Goal: Transaction & Acquisition: Purchase product/service

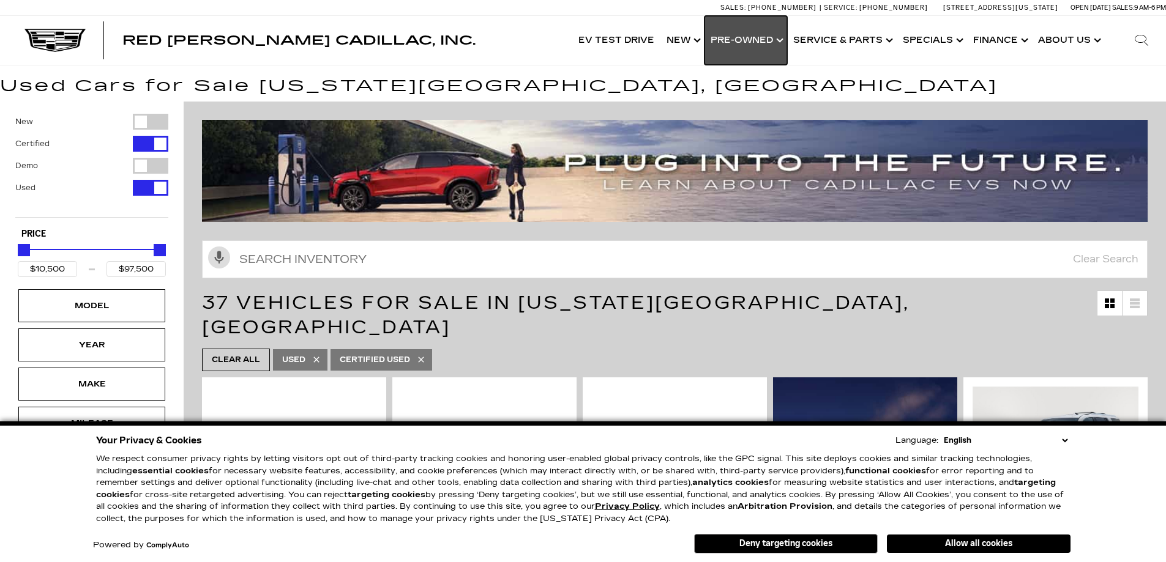
click at [780, 41] on link "Show Pre-Owned" at bounding box center [745, 40] width 83 height 49
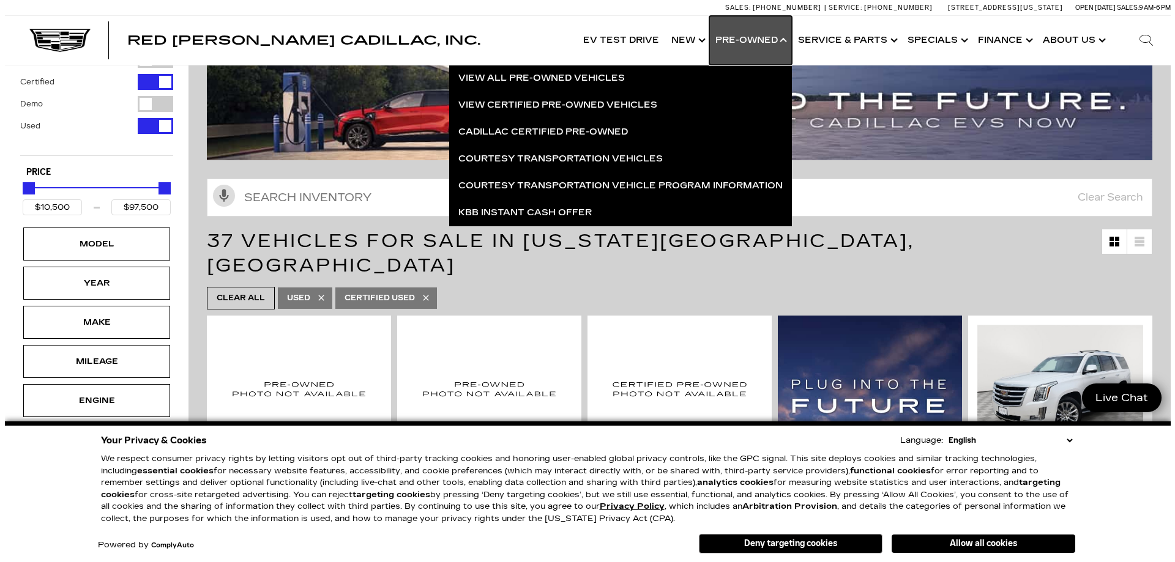
scroll to position [122, 0]
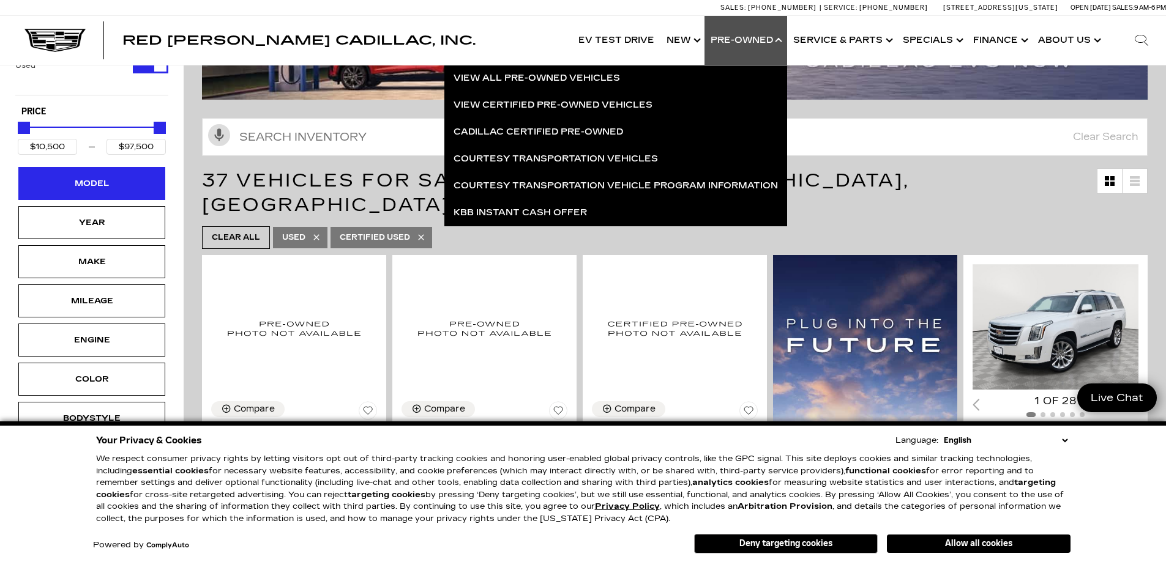
click at [63, 188] on div "Model" at bounding box center [91, 183] width 61 height 13
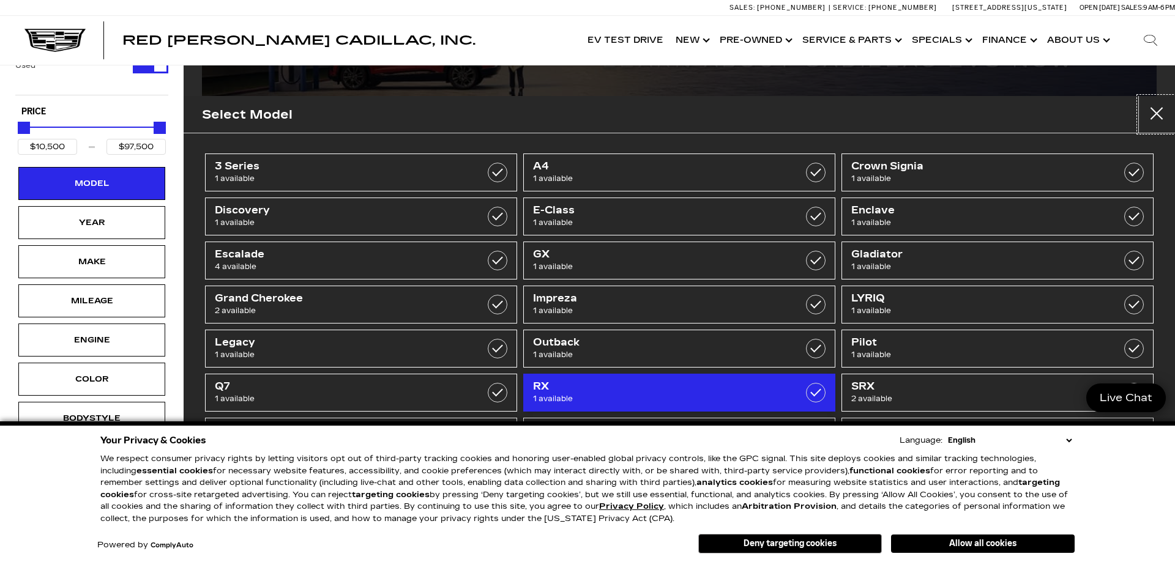
scroll to position [0, 0]
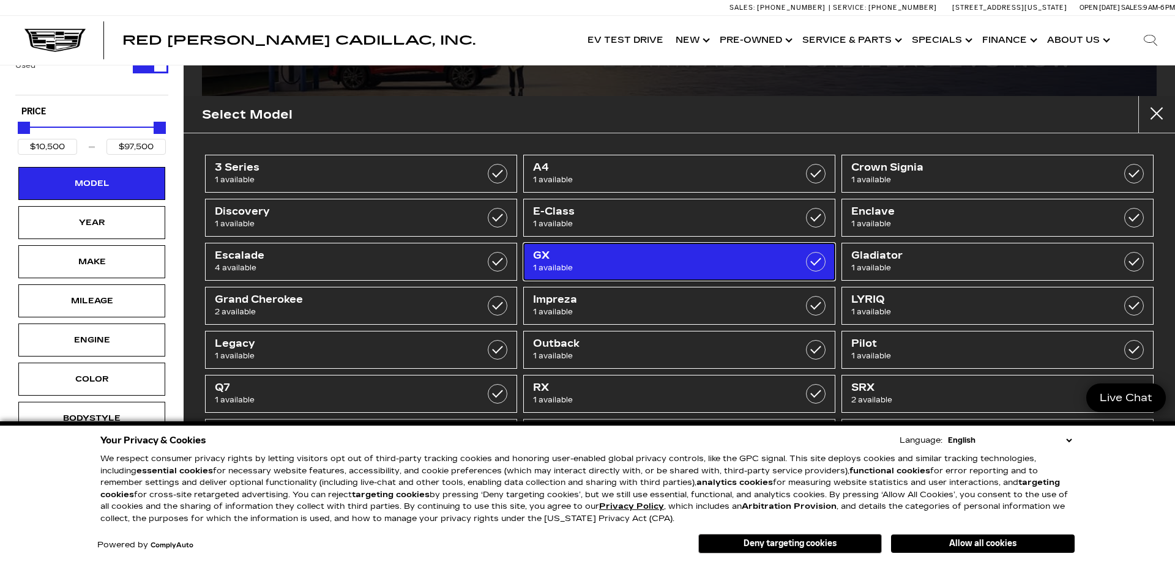
click at [614, 254] on span "GX" at bounding box center [657, 256] width 248 height 12
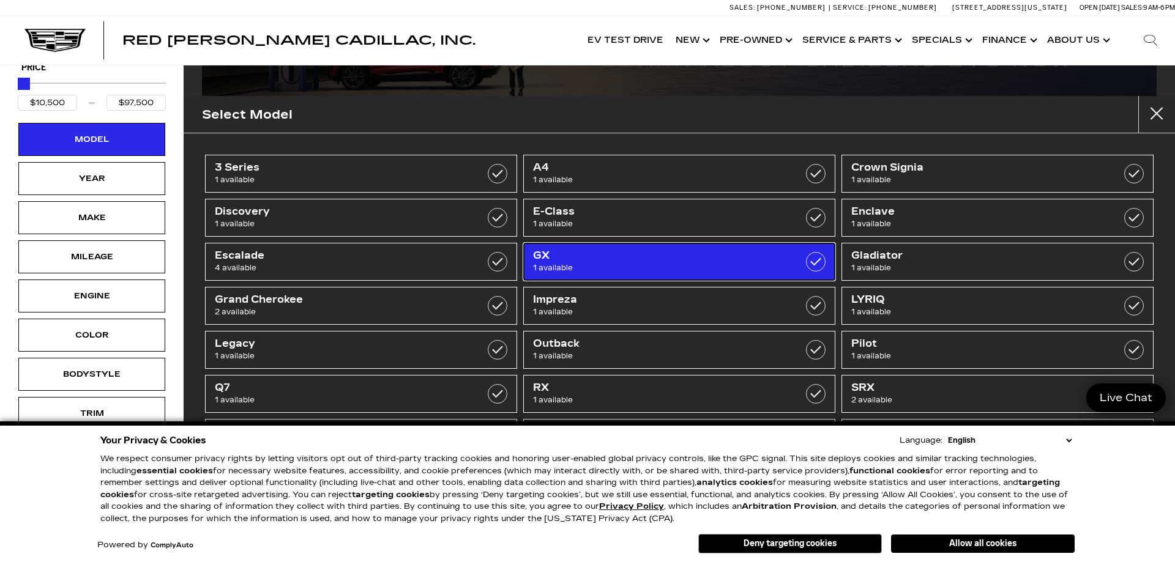
type input "$41,189"
checkbox input "true"
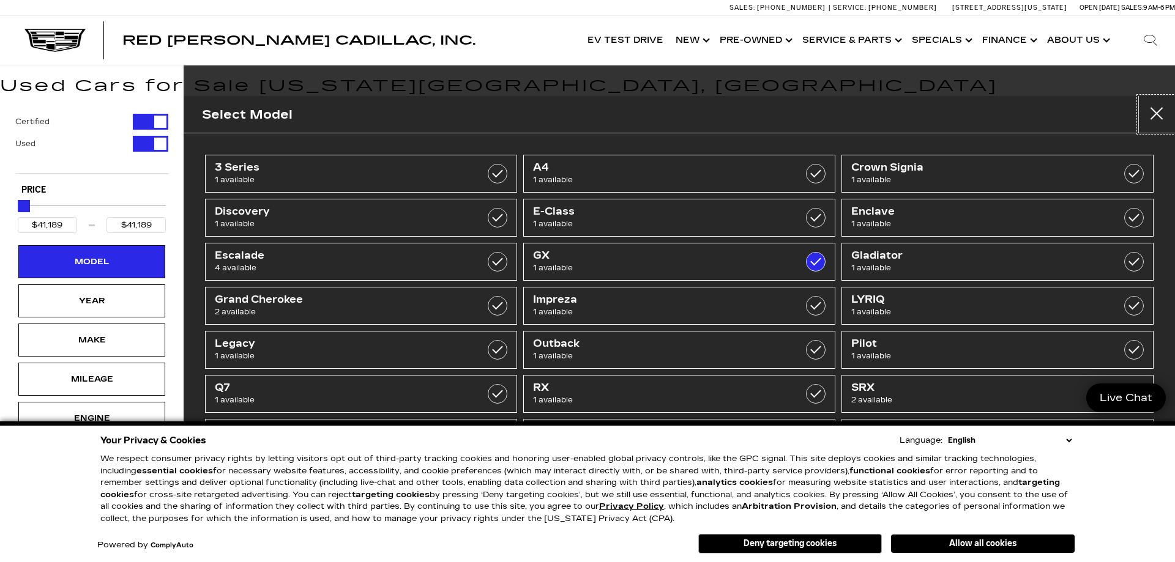
click at [1144, 113] on button "Close" at bounding box center [1156, 114] width 37 height 37
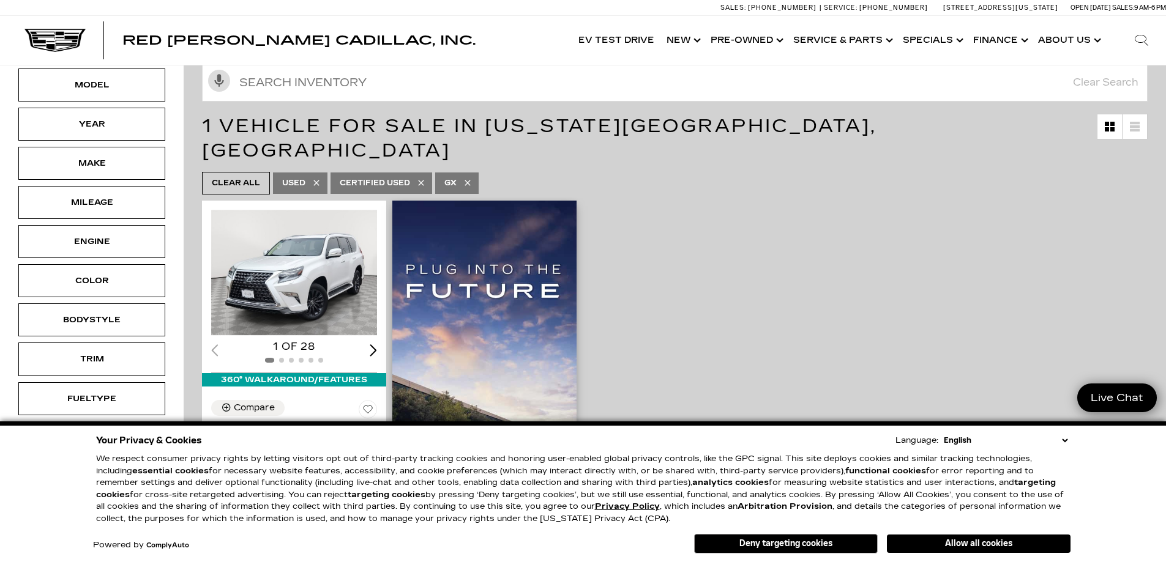
scroll to position [184, 0]
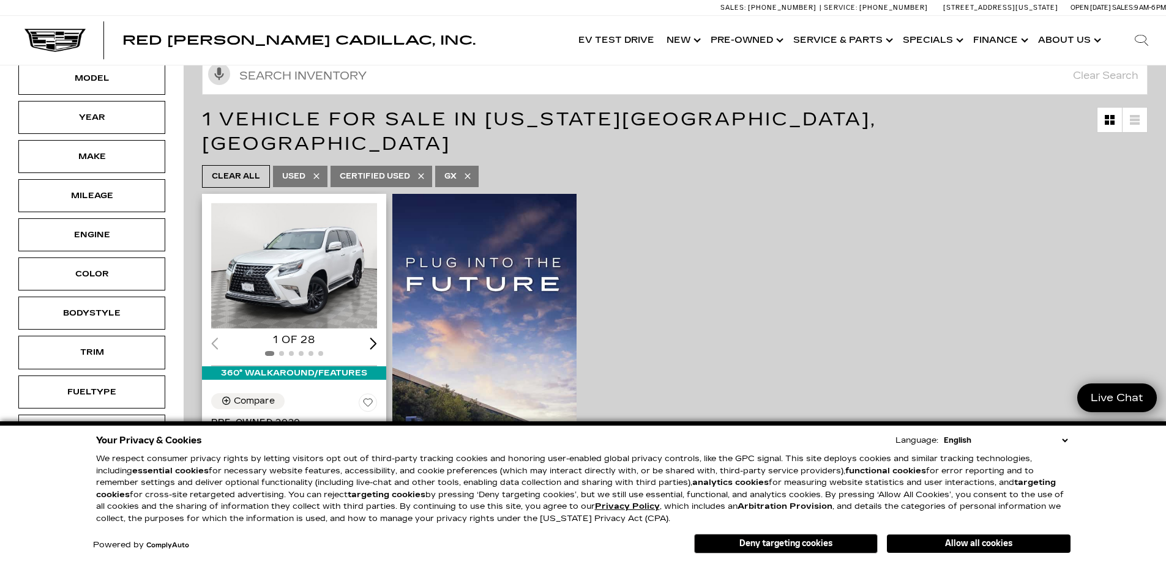
click at [316, 217] on img "1 / 2" at bounding box center [295, 266] width 168 height 126
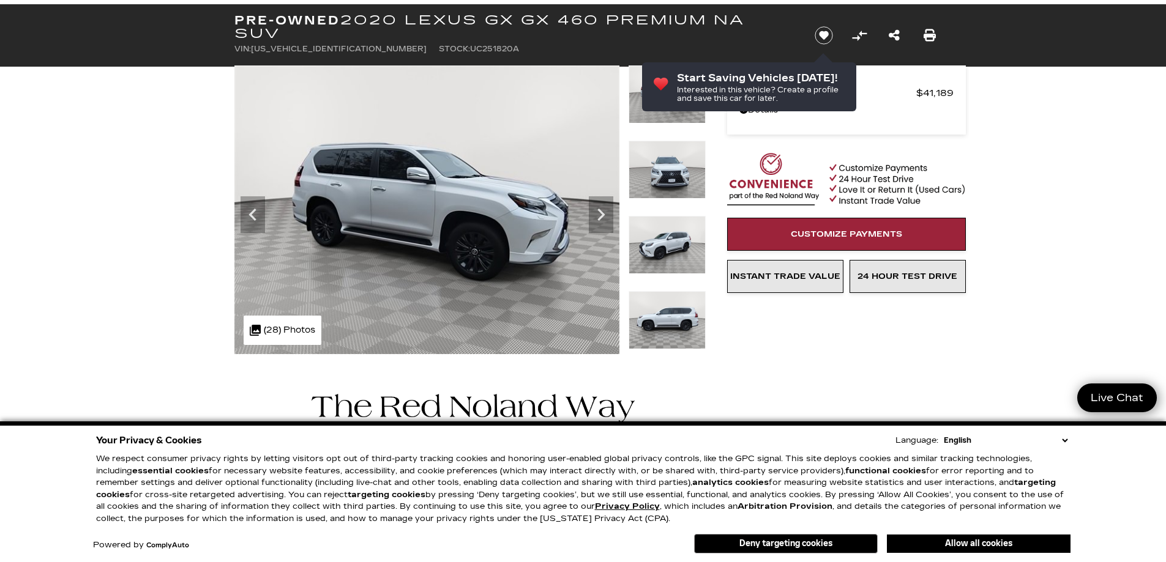
click at [598, 215] on icon "Next" at bounding box center [601, 215] width 24 height 24
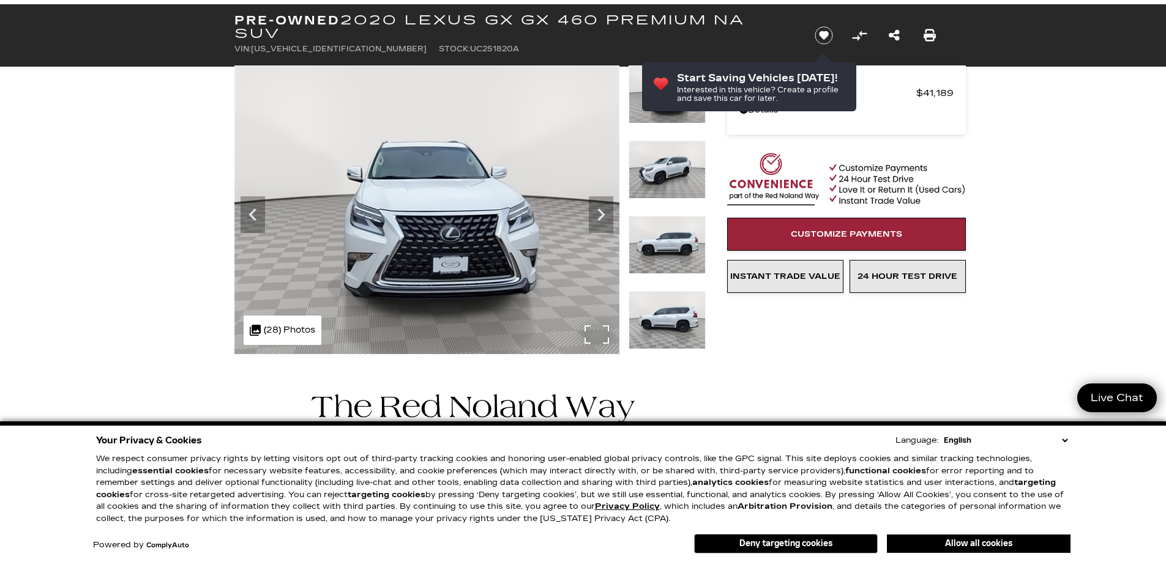
click at [284, 324] on div ".cls-1, .cls-3 { fill: #c50033; } .cls-1 { clip-rule: evenodd; } .cls-2 { clip-…" at bounding box center [283, 330] width 78 height 29
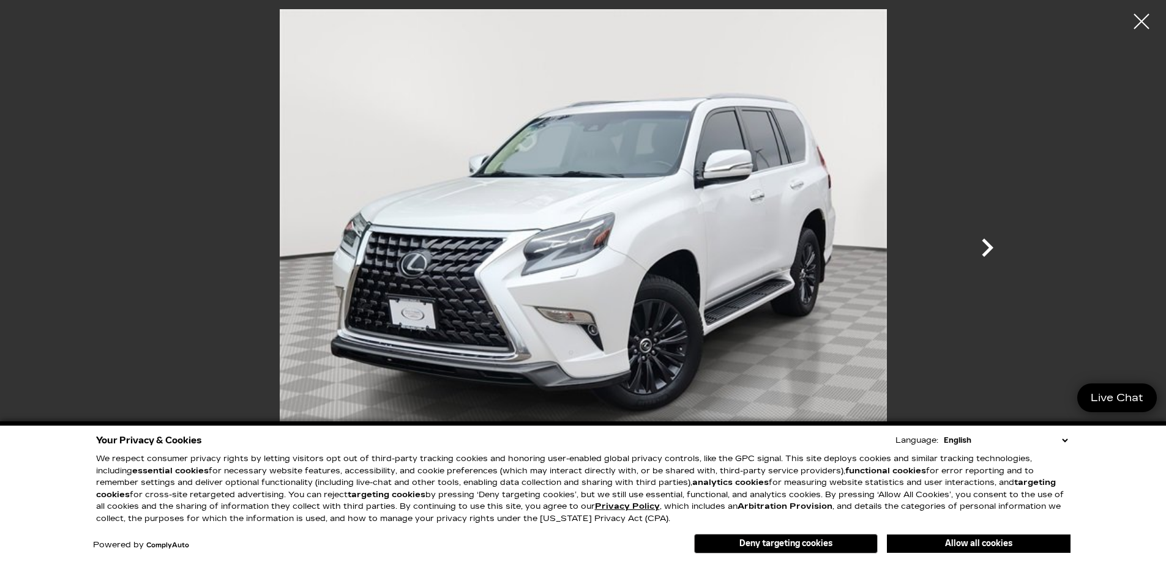
click at [990, 244] on icon "Next" at bounding box center [987, 247] width 37 height 37
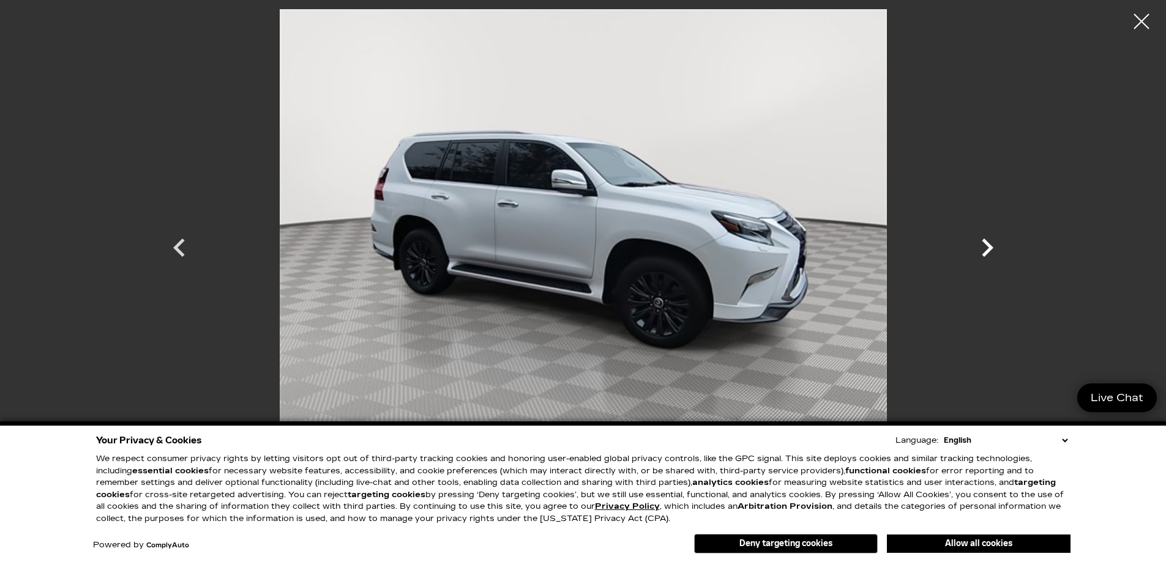
click at [990, 244] on icon "Next" at bounding box center [987, 247] width 37 height 37
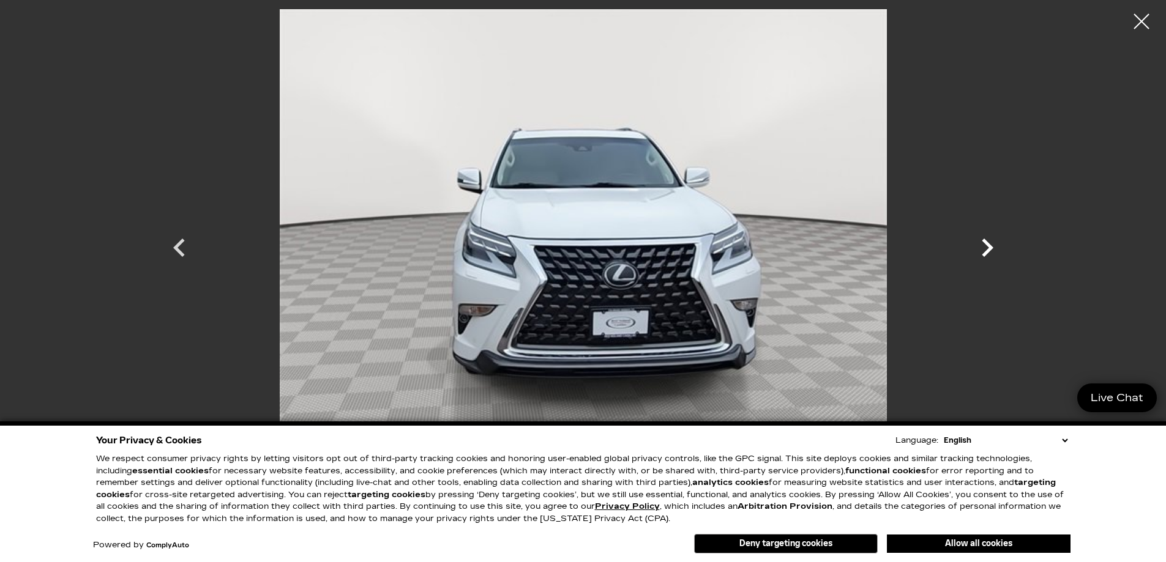
click at [990, 244] on icon "Next" at bounding box center [987, 247] width 37 height 37
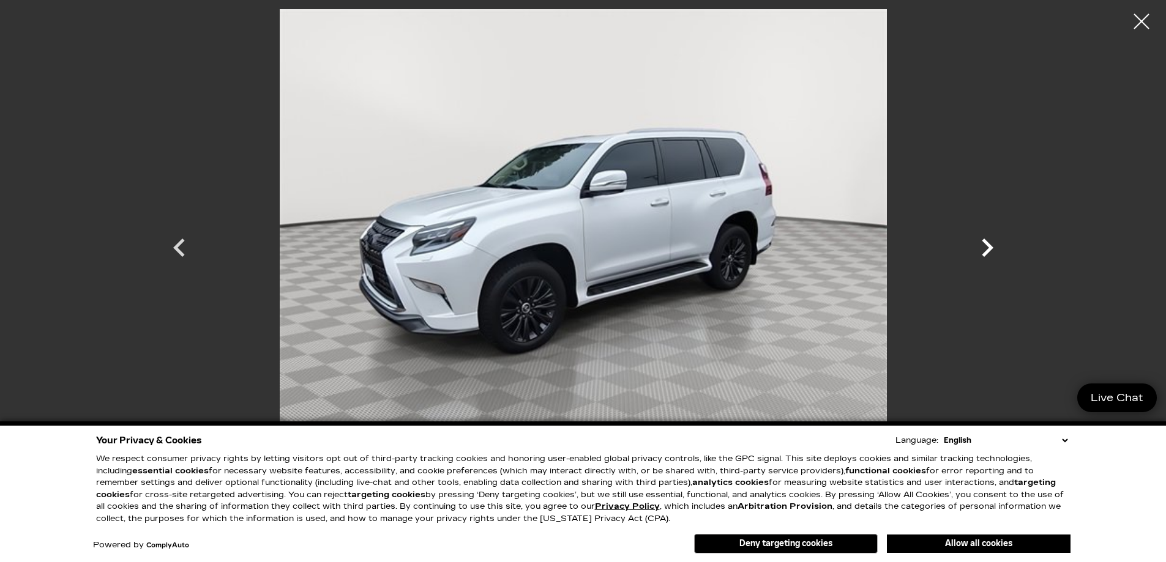
click at [990, 244] on icon "Next" at bounding box center [987, 247] width 37 height 37
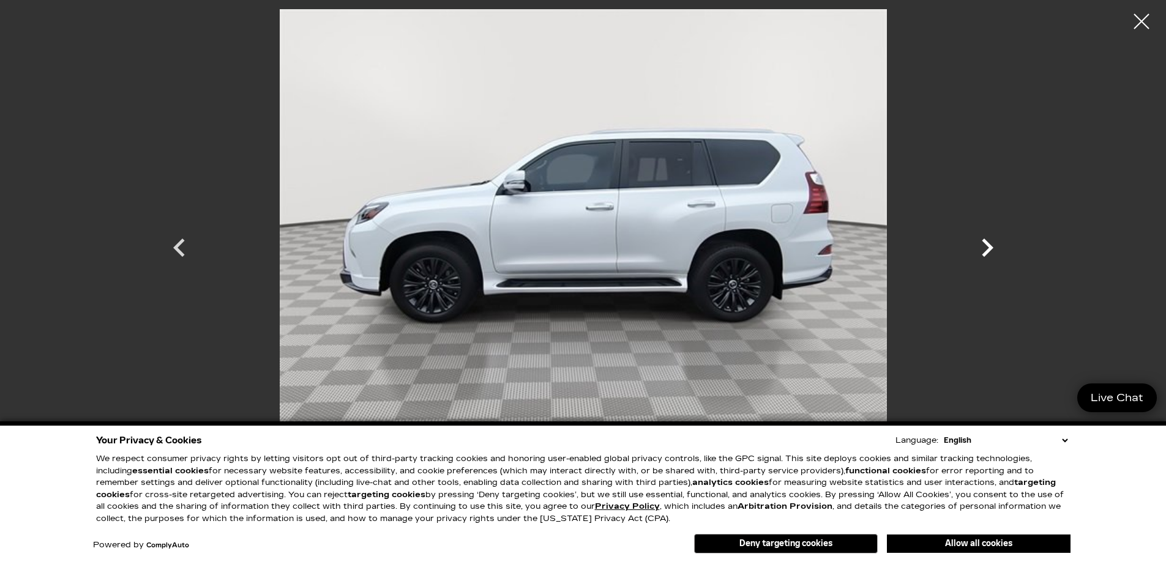
click at [990, 244] on icon "Next" at bounding box center [987, 247] width 37 height 37
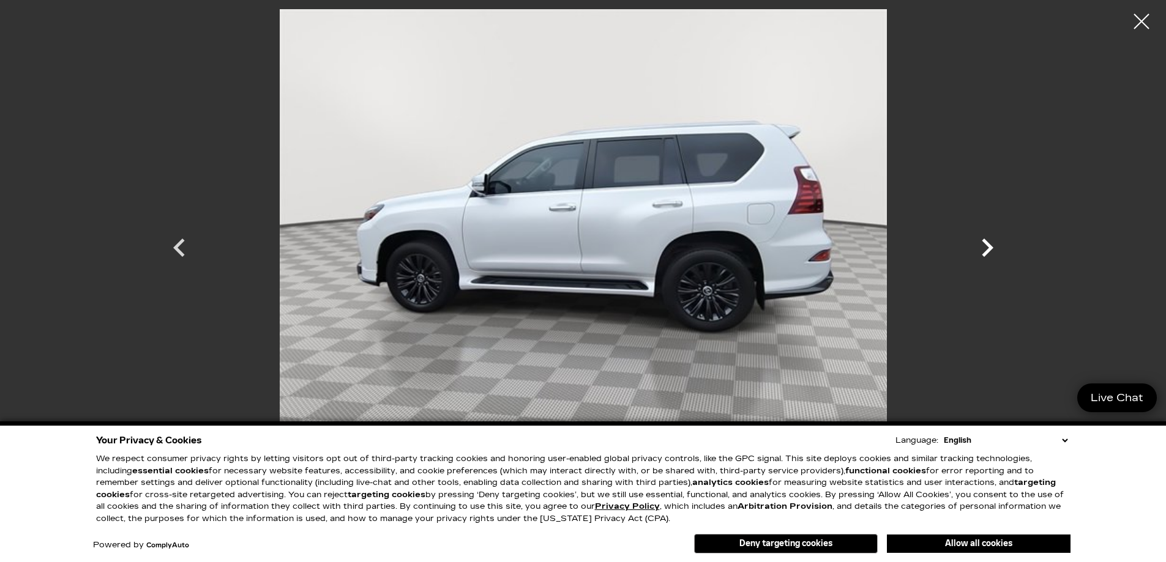
click at [990, 244] on icon "Next" at bounding box center [987, 247] width 37 height 37
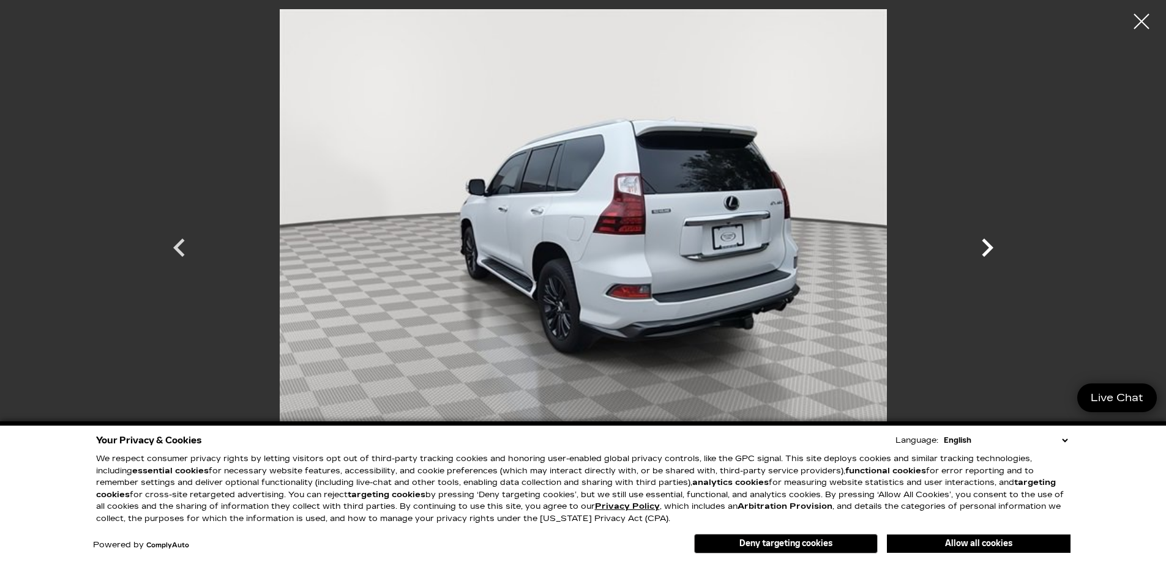
click at [990, 244] on icon "Next" at bounding box center [987, 247] width 37 height 37
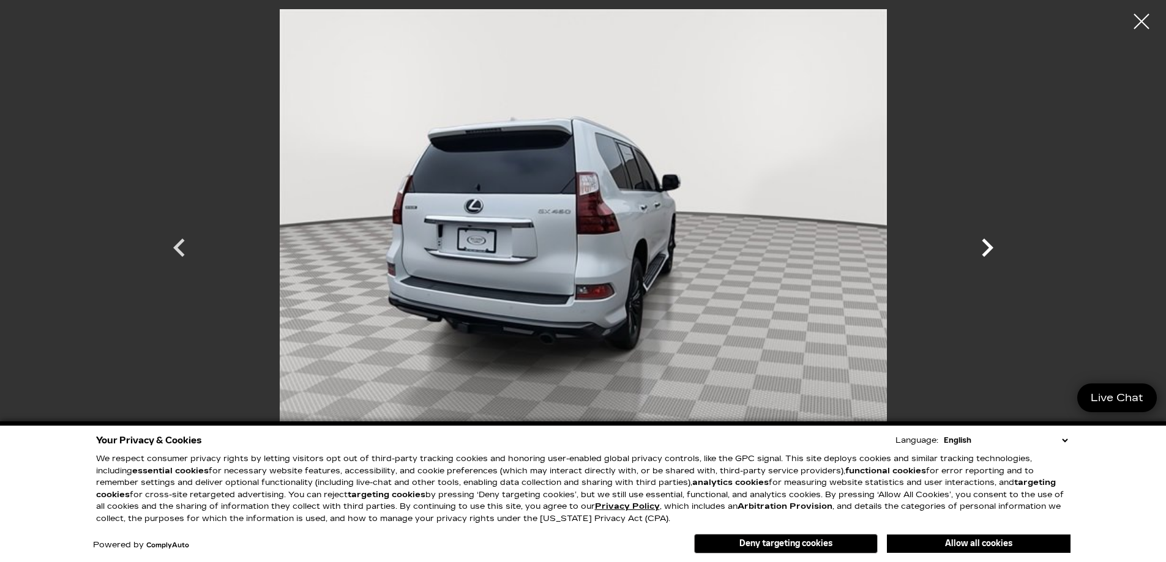
click at [990, 244] on icon "Next" at bounding box center [987, 247] width 37 height 37
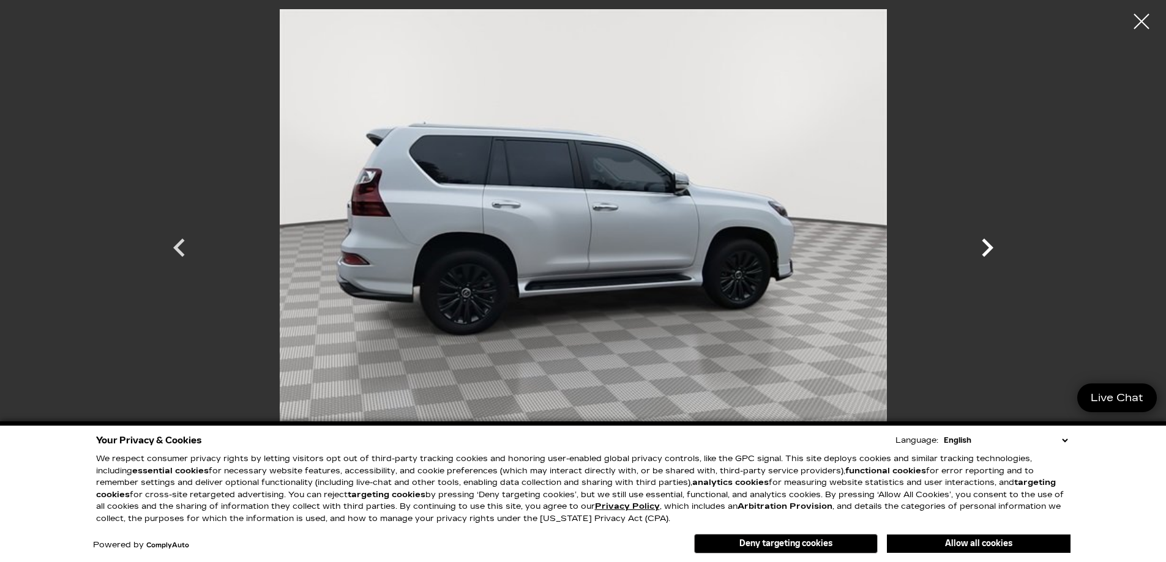
click at [990, 244] on icon "Next" at bounding box center [987, 247] width 37 height 37
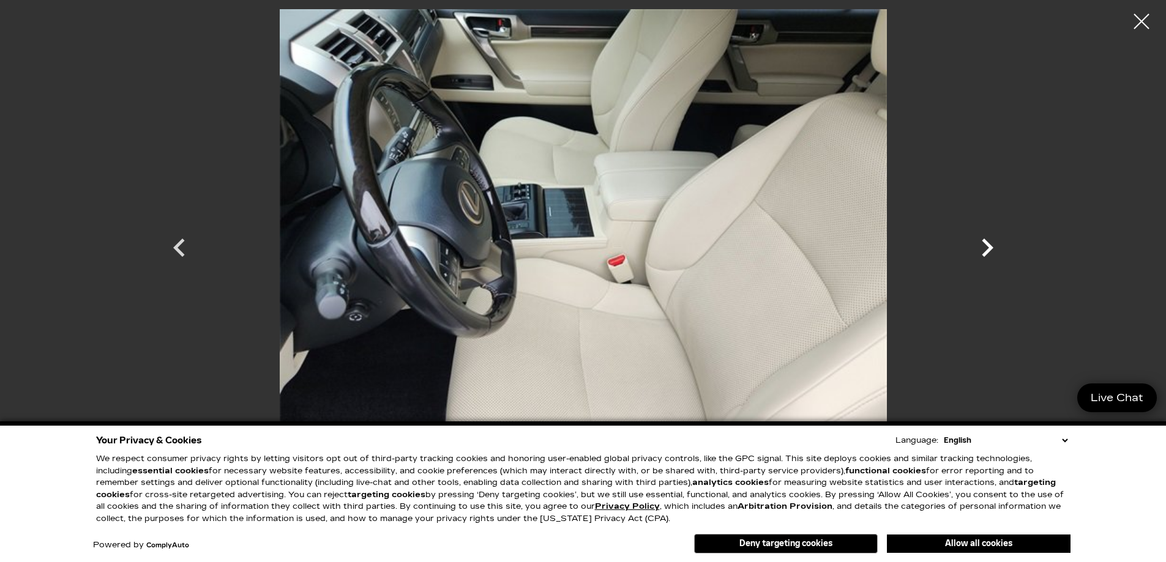
click at [990, 244] on icon "Next" at bounding box center [987, 247] width 37 height 37
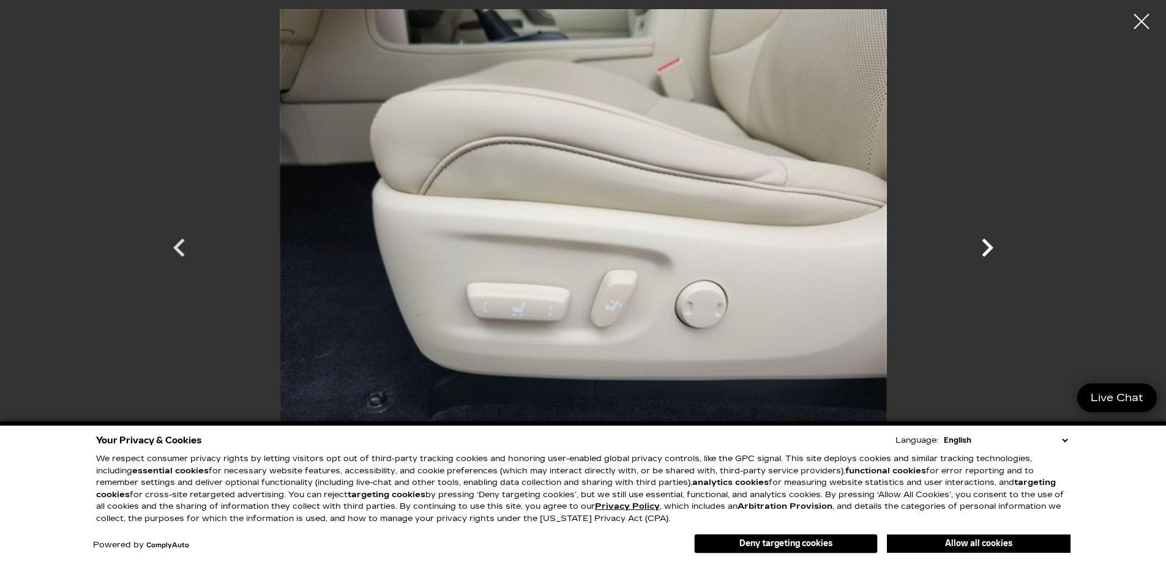
click at [990, 244] on icon "Next" at bounding box center [987, 247] width 37 height 37
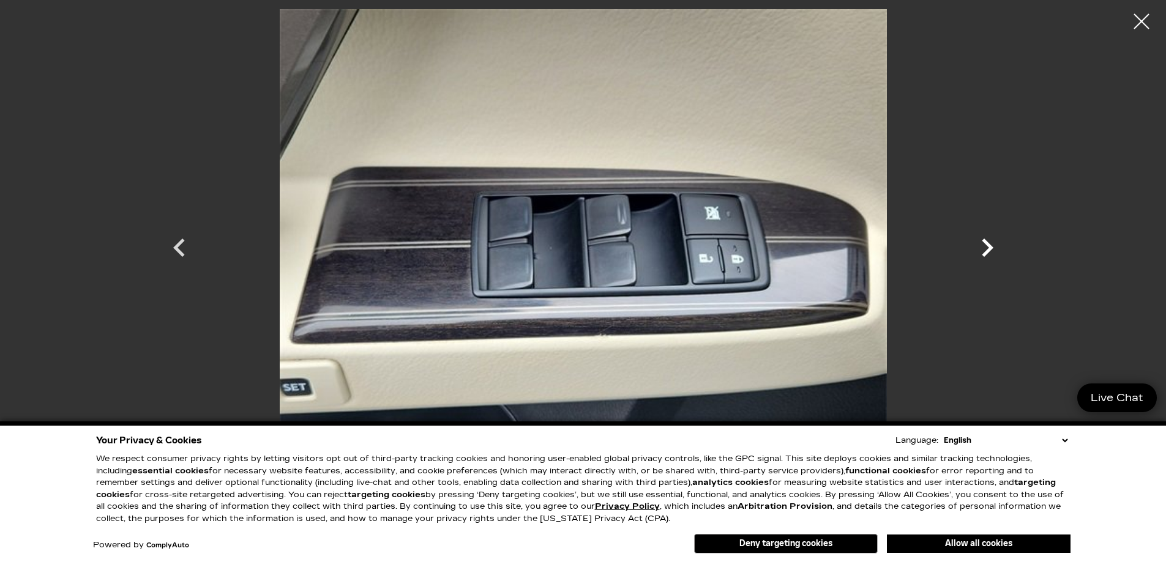
click at [990, 244] on icon "Next" at bounding box center [987, 247] width 37 height 37
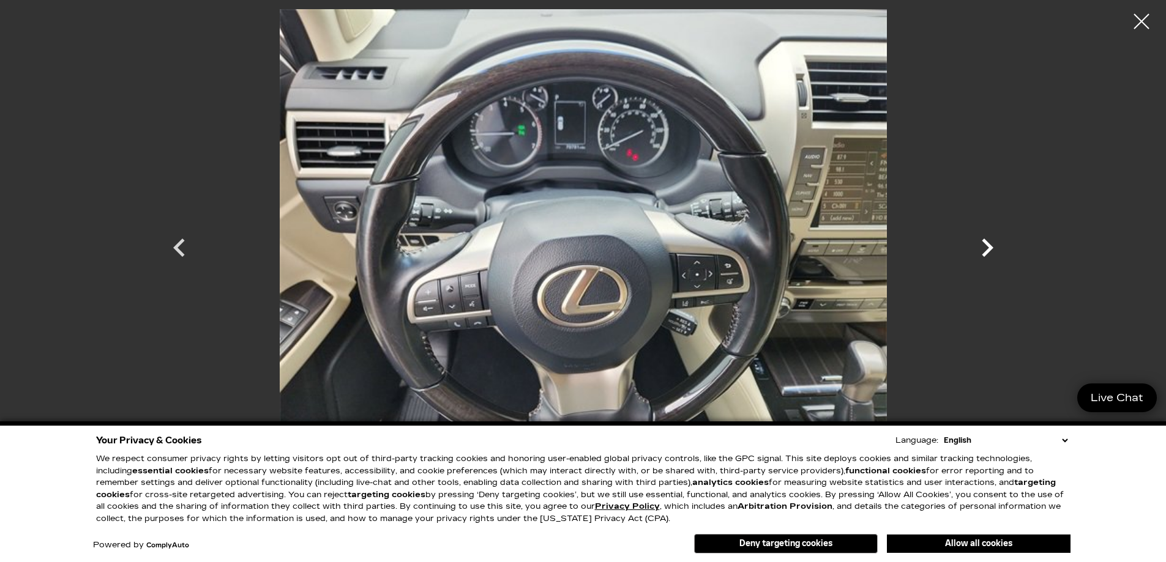
click at [990, 244] on icon "Next" at bounding box center [987, 247] width 37 height 37
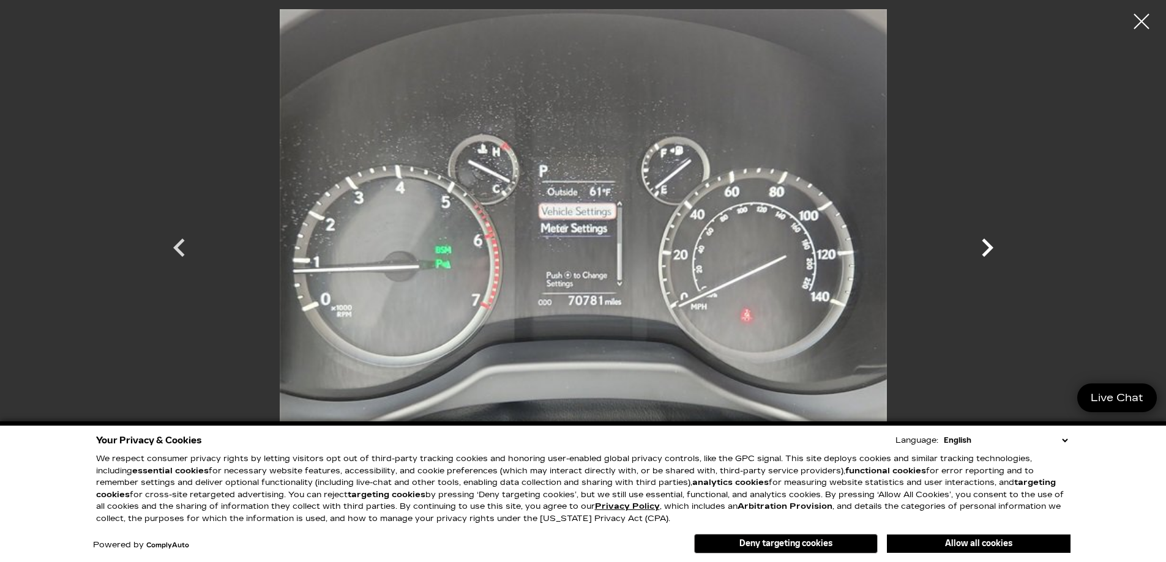
click at [990, 244] on icon "Next" at bounding box center [987, 247] width 37 height 37
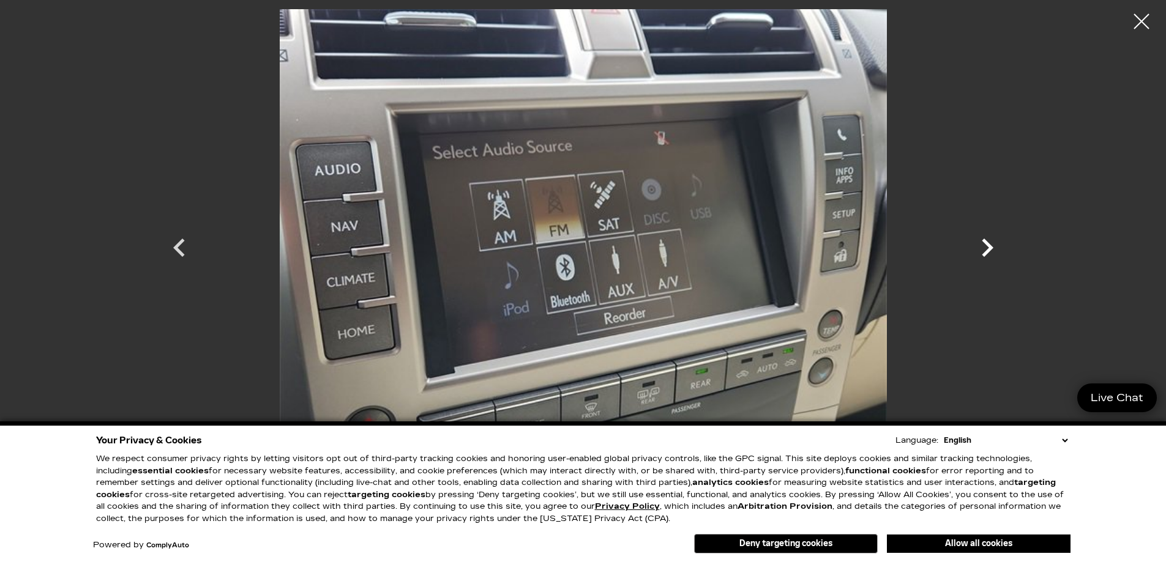
click at [990, 244] on icon "Next" at bounding box center [987, 247] width 37 height 37
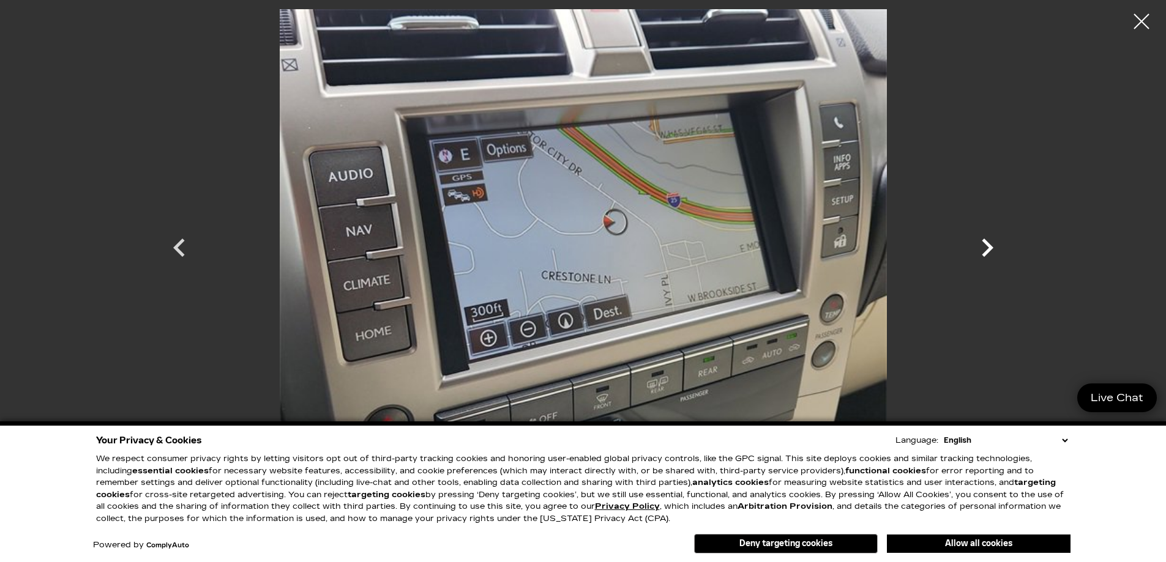
click at [990, 244] on icon "Next" at bounding box center [987, 247] width 37 height 37
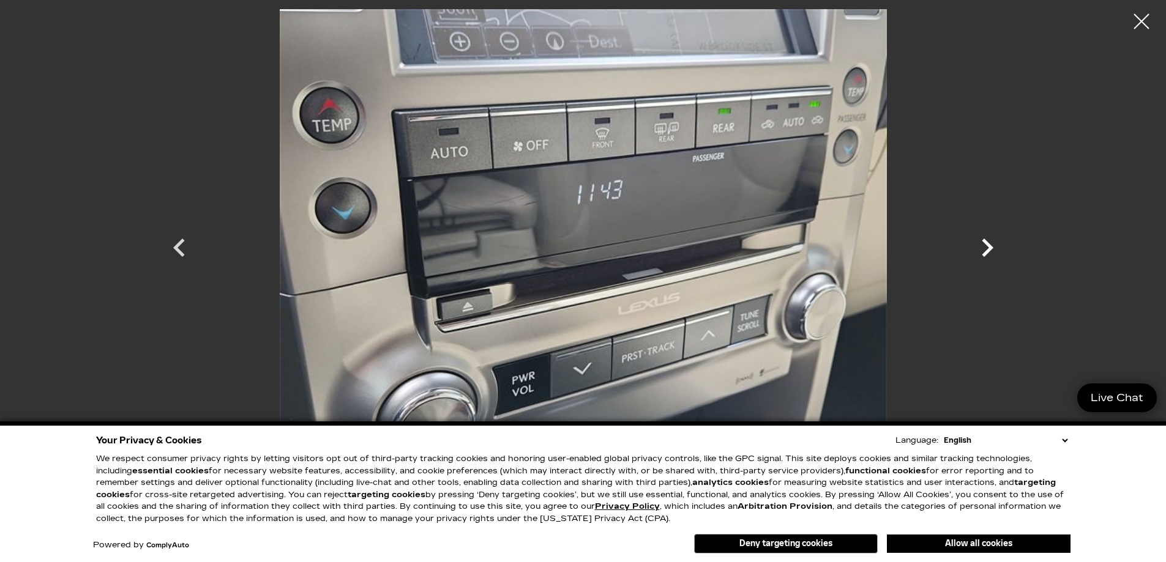
click at [990, 244] on icon "Next" at bounding box center [987, 247] width 37 height 37
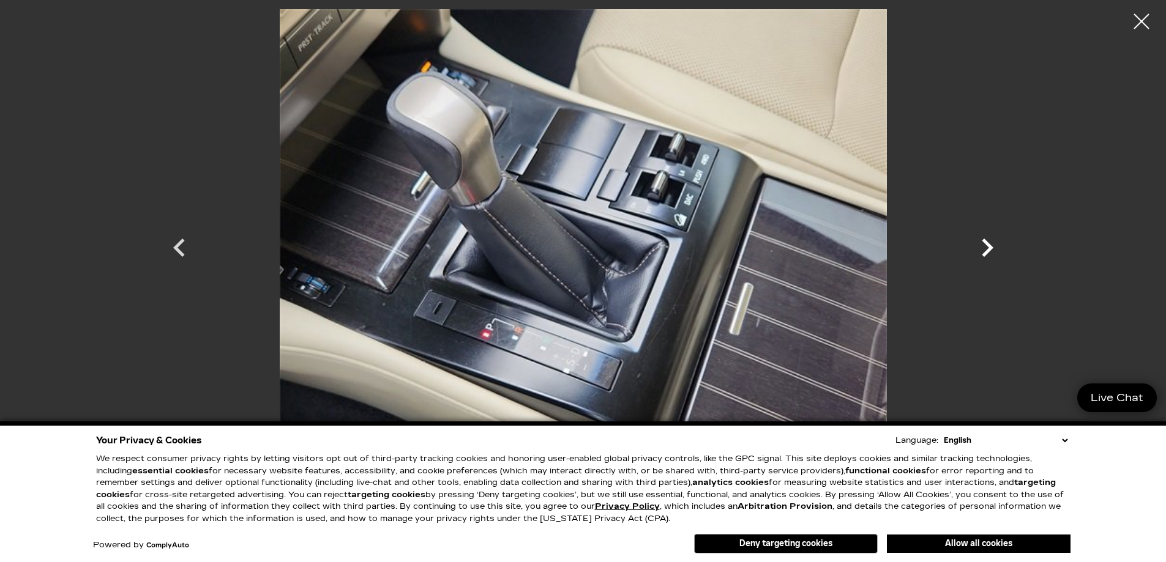
click at [990, 244] on icon "Next" at bounding box center [987, 247] width 37 height 37
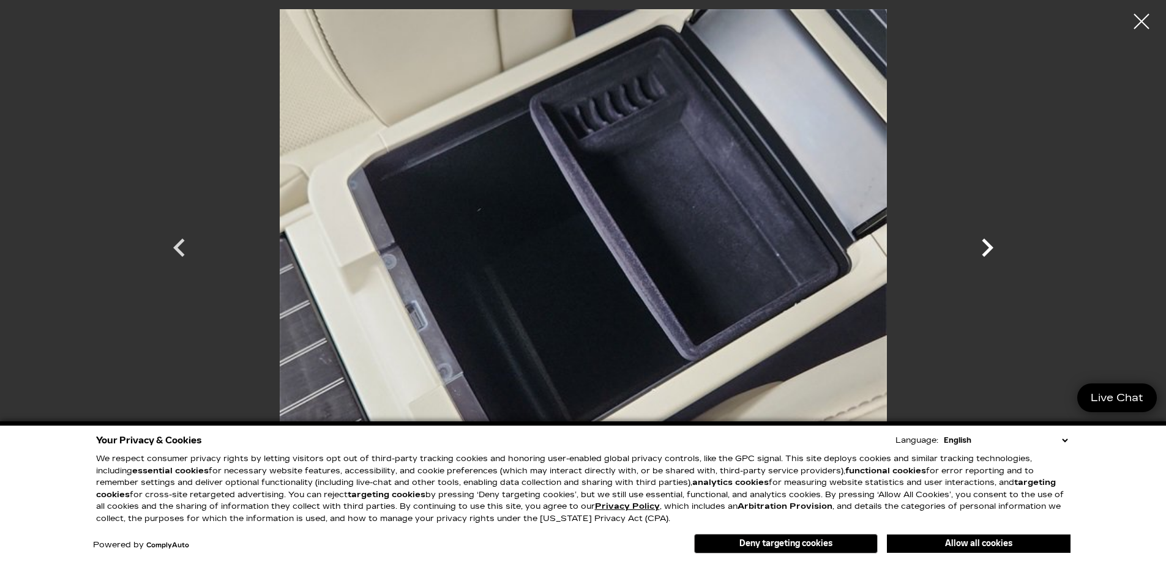
click at [990, 244] on icon "Next" at bounding box center [987, 247] width 37 height 37
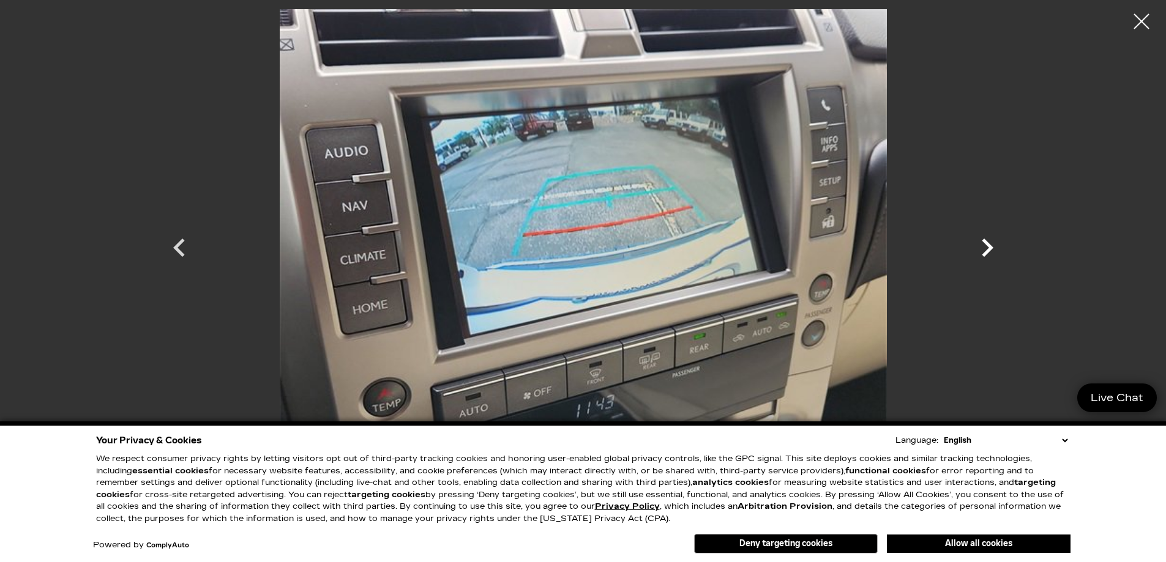
click at [990, 244] on icon "Next" at bounding box center [987, 247] width 37 height 37
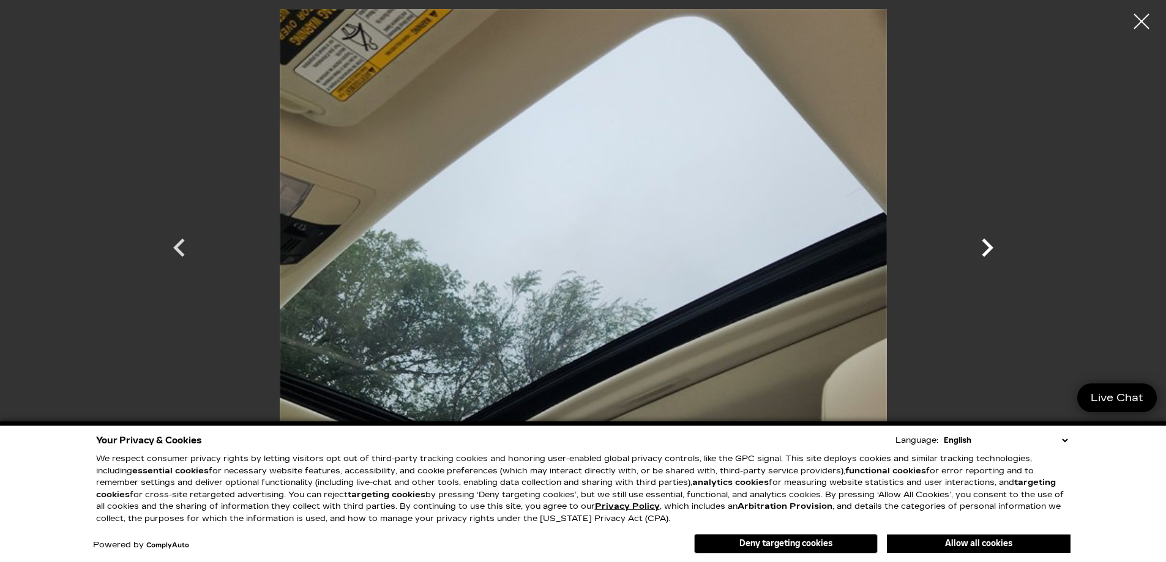
click at [990, 244] on icon "Next" at bounding box center [987, 247] width 37 height 37
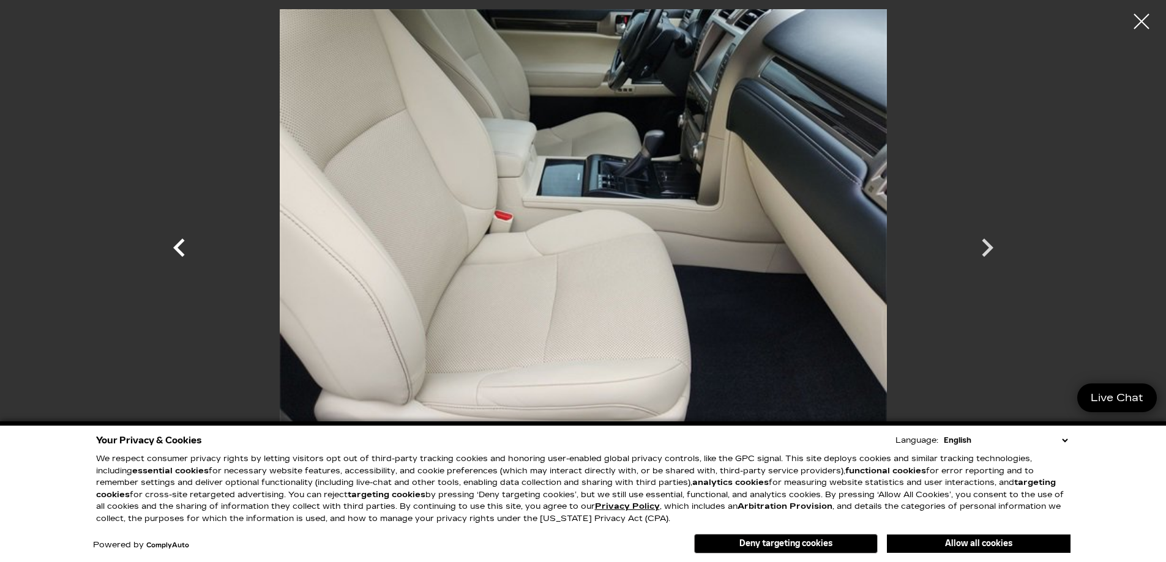
click at [173, 247] on icon "Previous" at bounding box center [179, 247] width 37 height 37
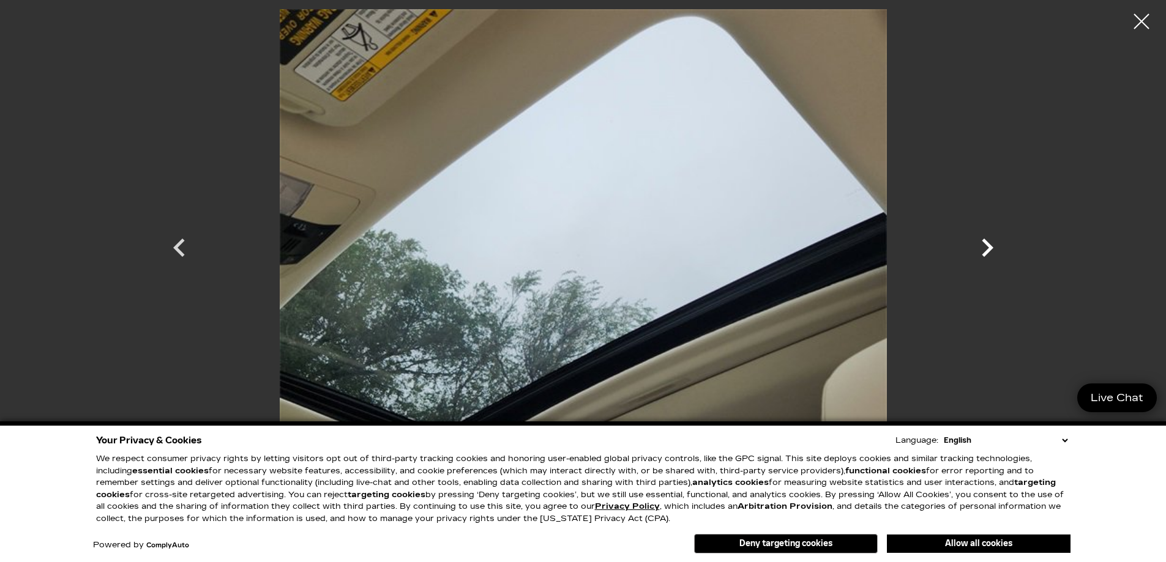
click at [987, 244] on icon "Next" at bounding box center [988, 248] width 12 height 18
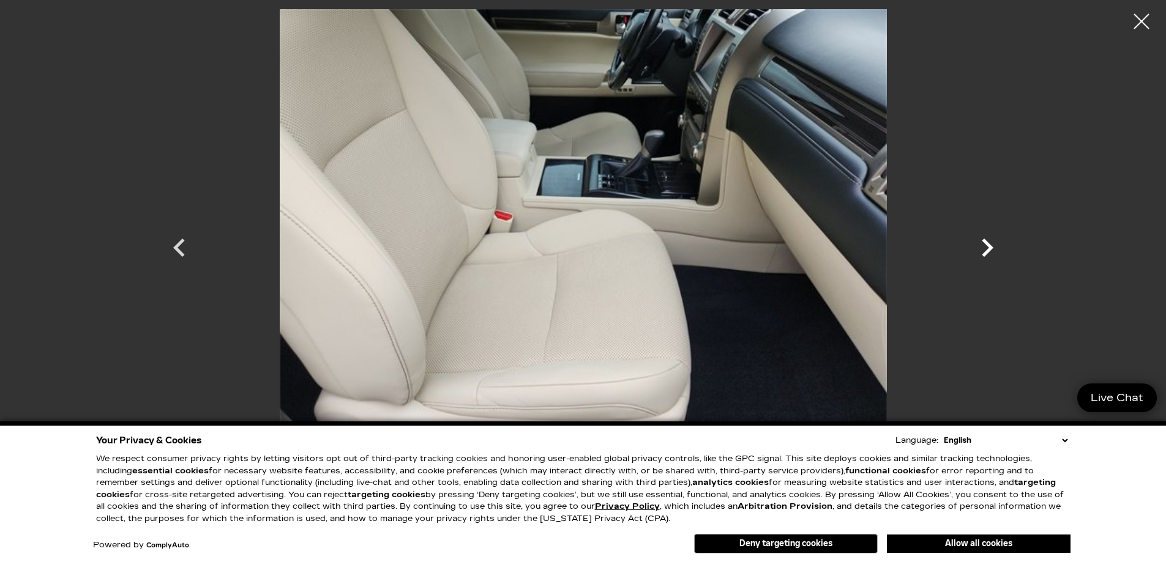
click at [987, 244] on icon "Next" at bounding box center [988, 248] width 12 height 18
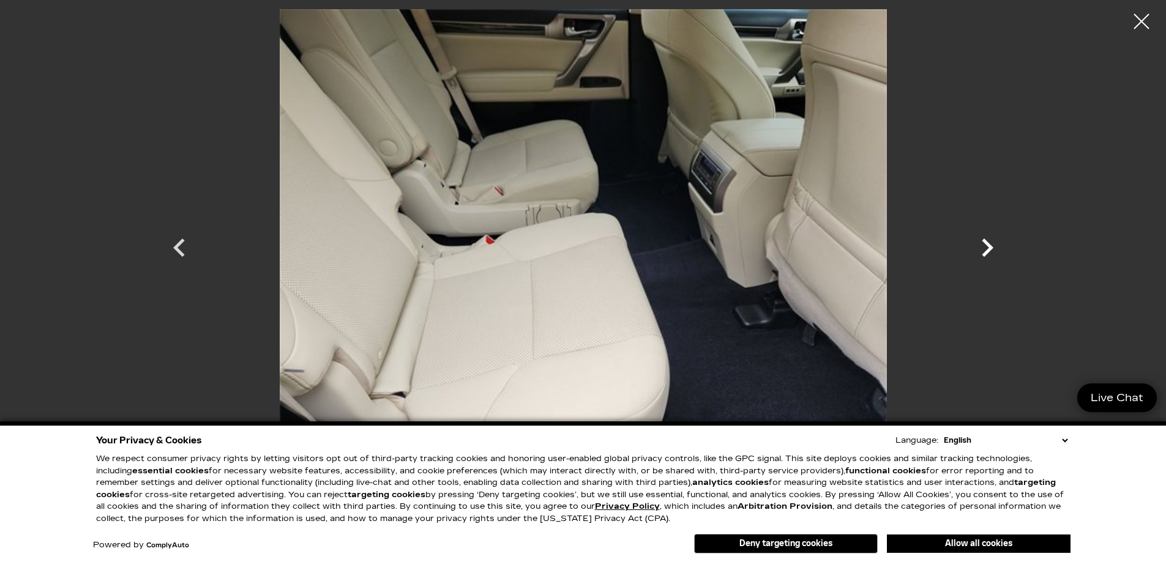
click at [987, 244] on icon "Next" at bounding box center [988, 248] width 12 height 18
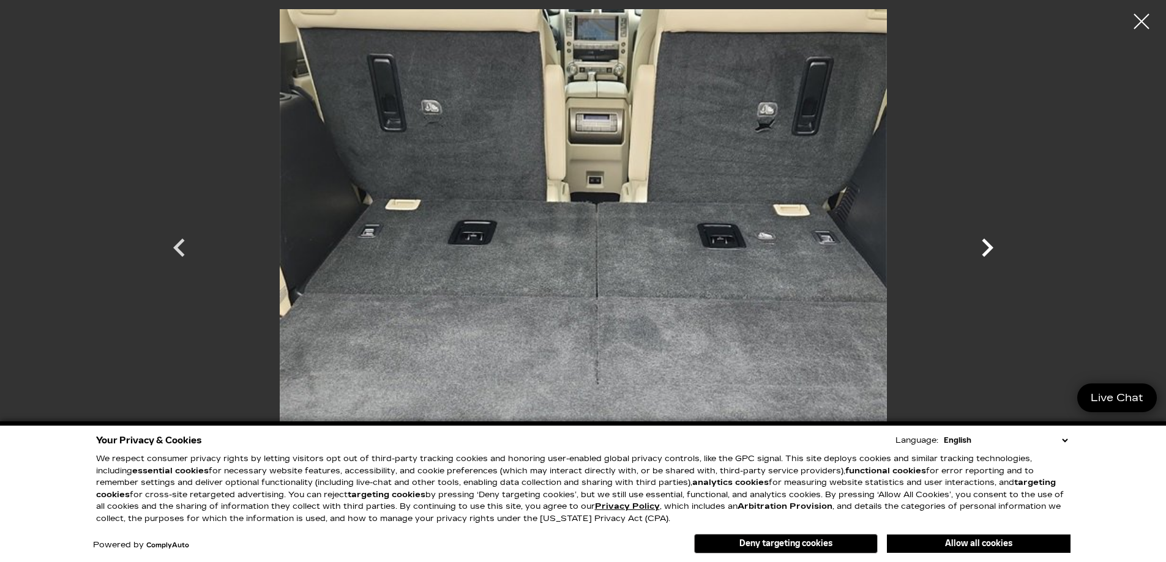
click at [987, 244] on icon "Next" at bounding box center [988, 248] width 12 height 18
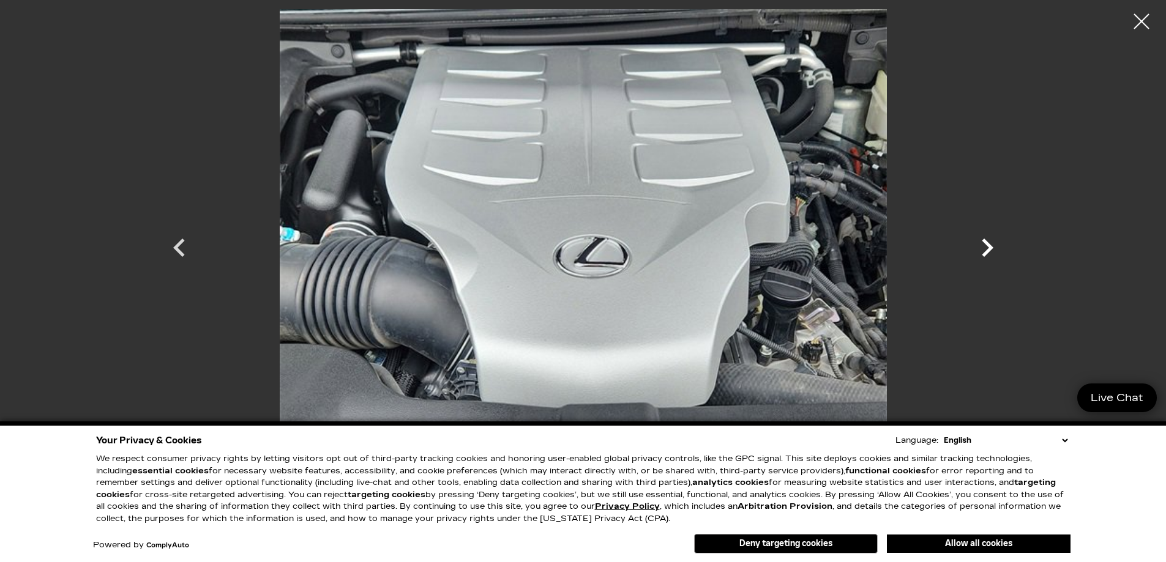
click at [987, 244] on icon "Next" at bounding box center [988, 248] width 12 height 18
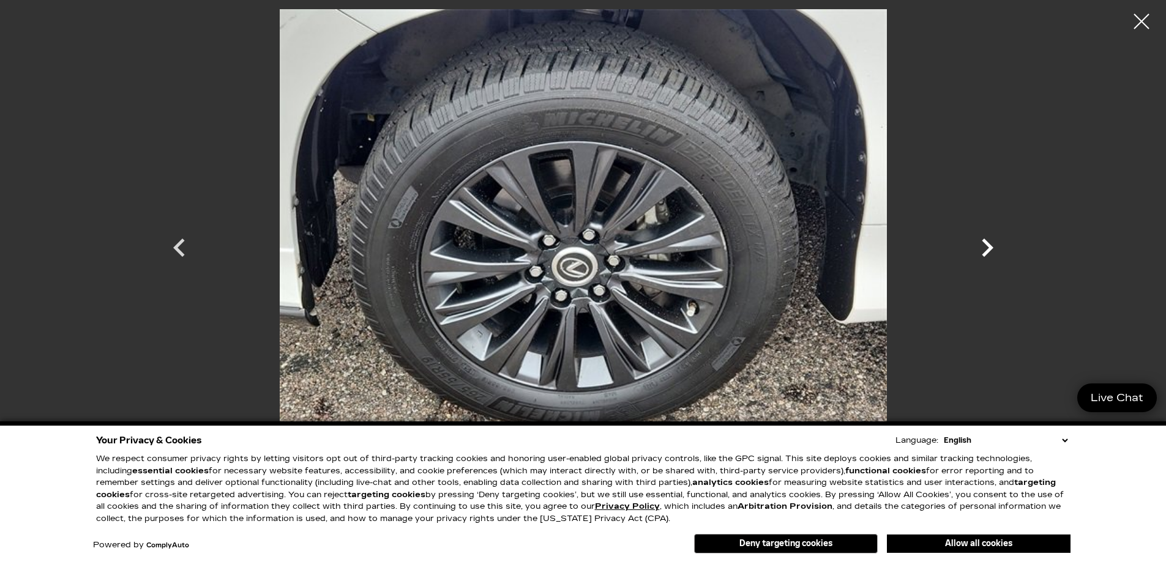
click at [987, 244] on icon "Next" at bounding box center [988, 248] width 12 height 18
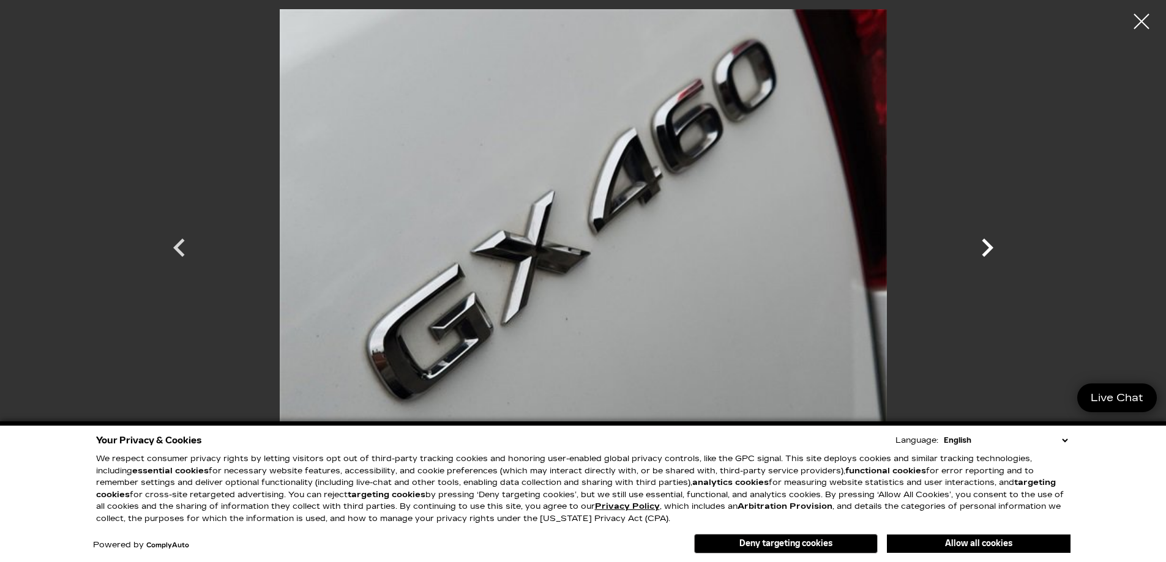
click at [987, 244] on icon "Next" at bounding box center [988, 248] width 12 height 18
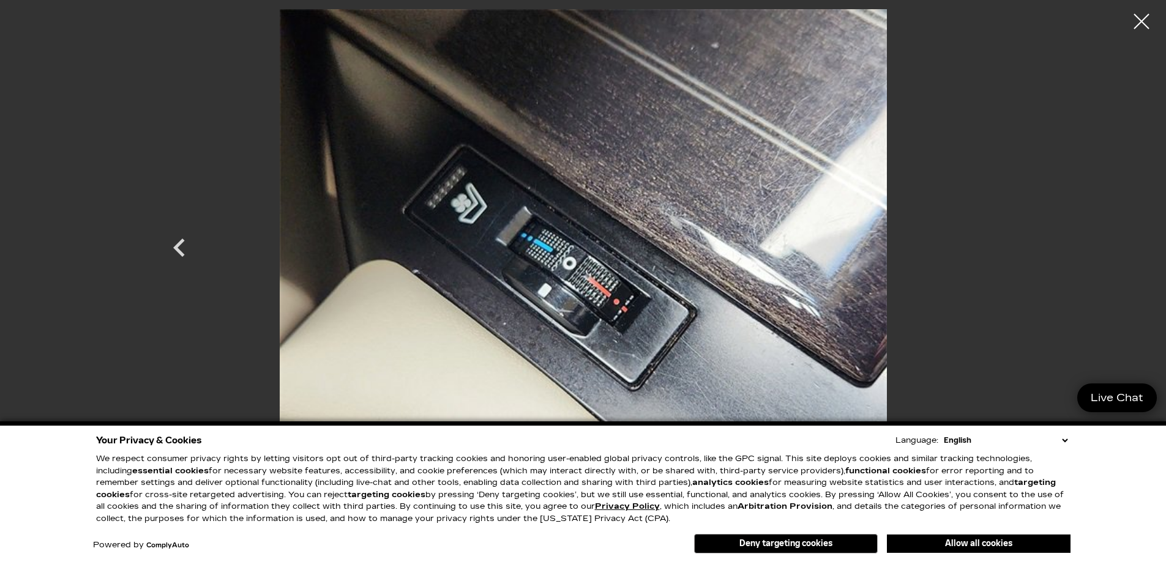
click at [987, 244] on div at bounding box center [583, 236] width 857 height 455
click at [1136, 19] on div at bounding box center [1141, 22] width 32 height 32
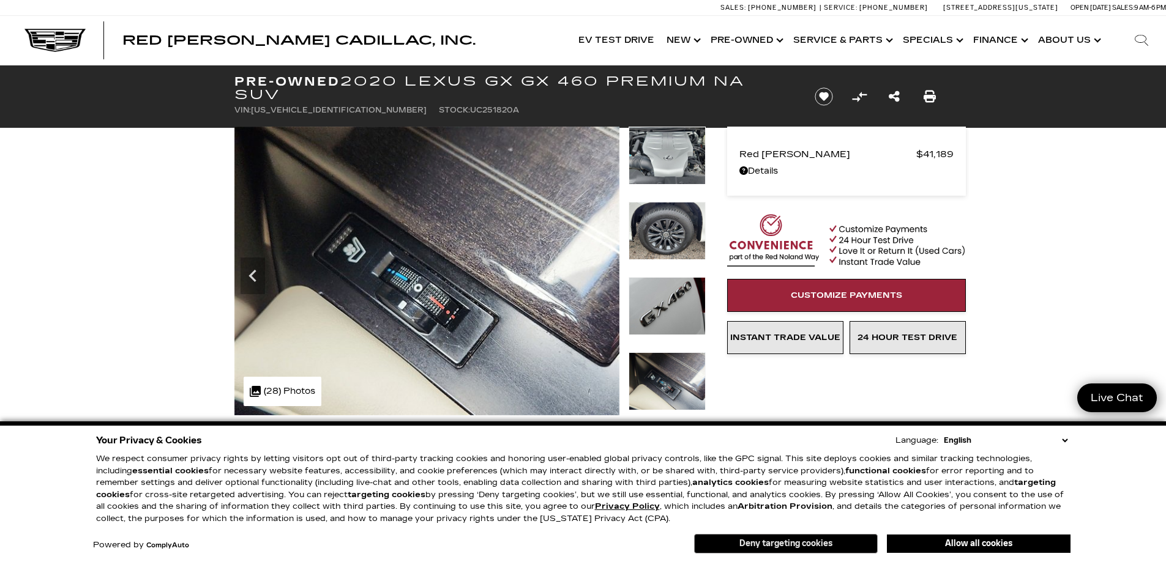
click at [805, 542] on button "Deny targeting cookies" at bounding box center [786, 544] width 184 height 20
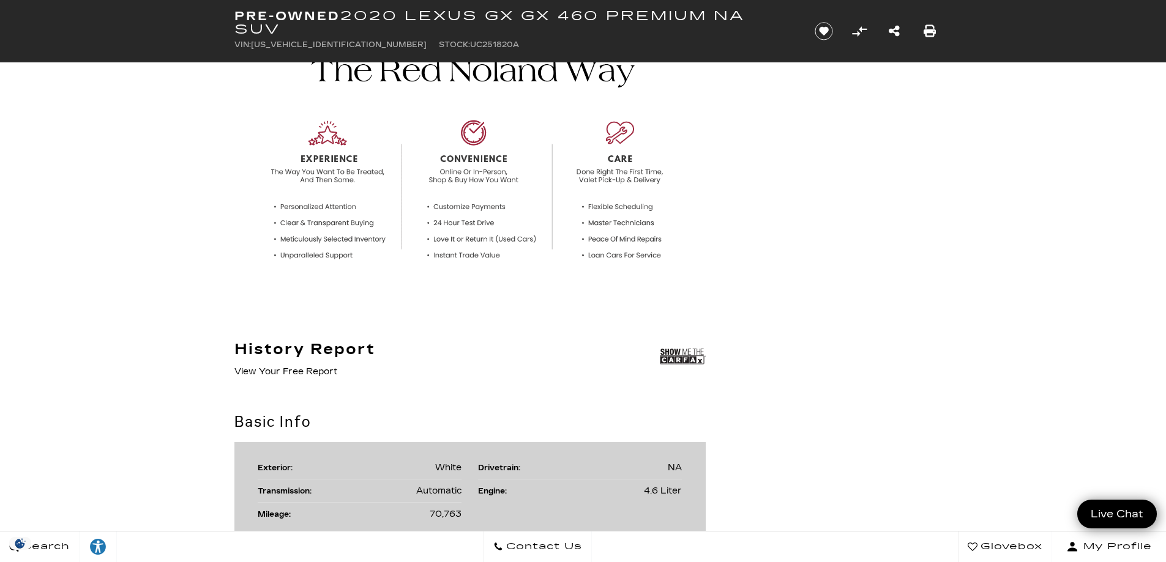
scroll to position [428, 0]
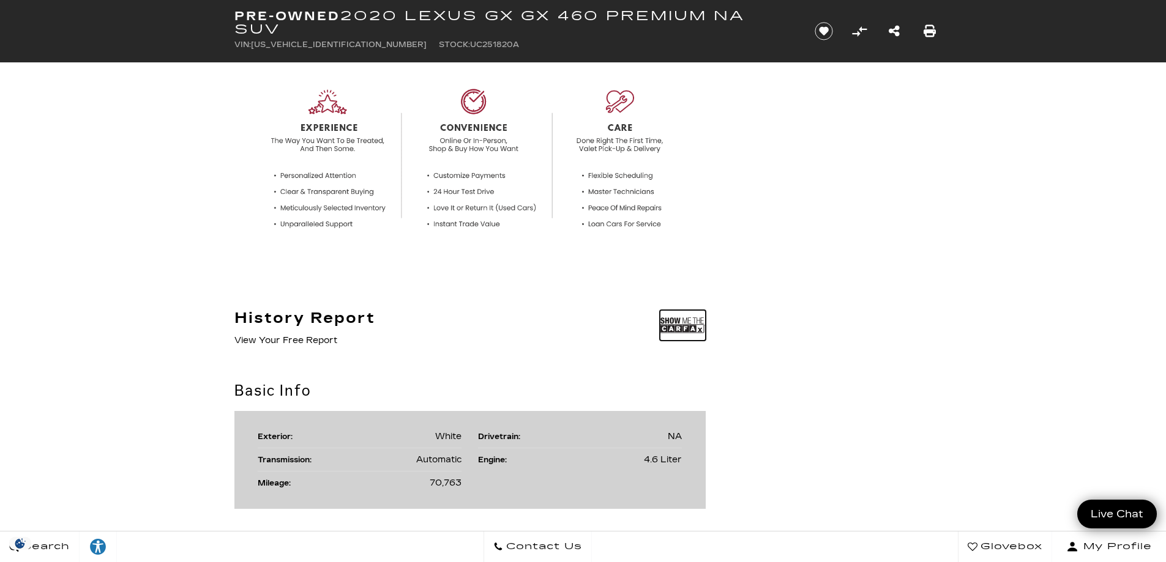
click at [681, 327] on img at bounding box center [683, 325] width 46 height 31
